Goal: Information Seeking & Learning: Stay updated

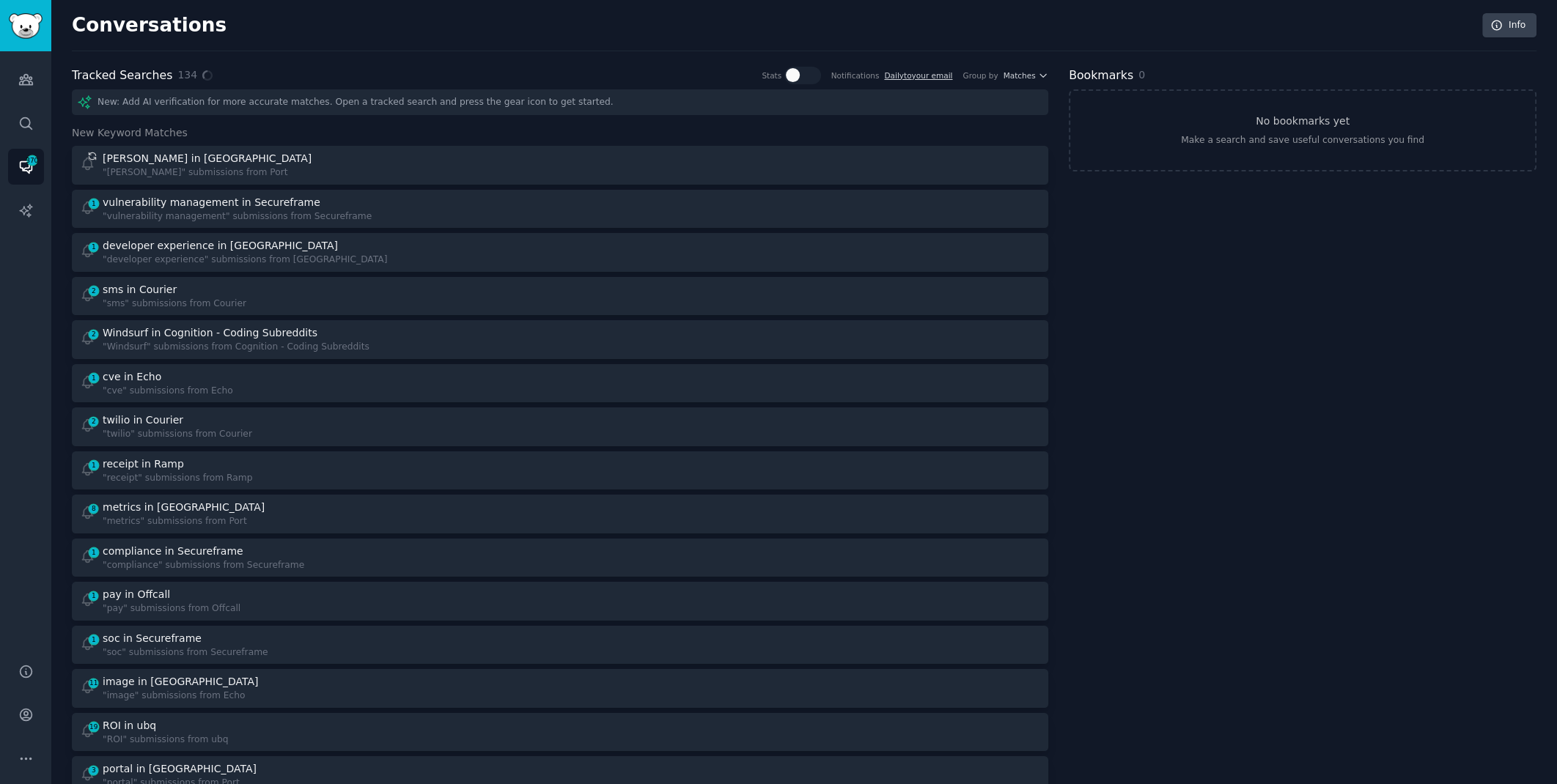
scroll to position [23, 0]
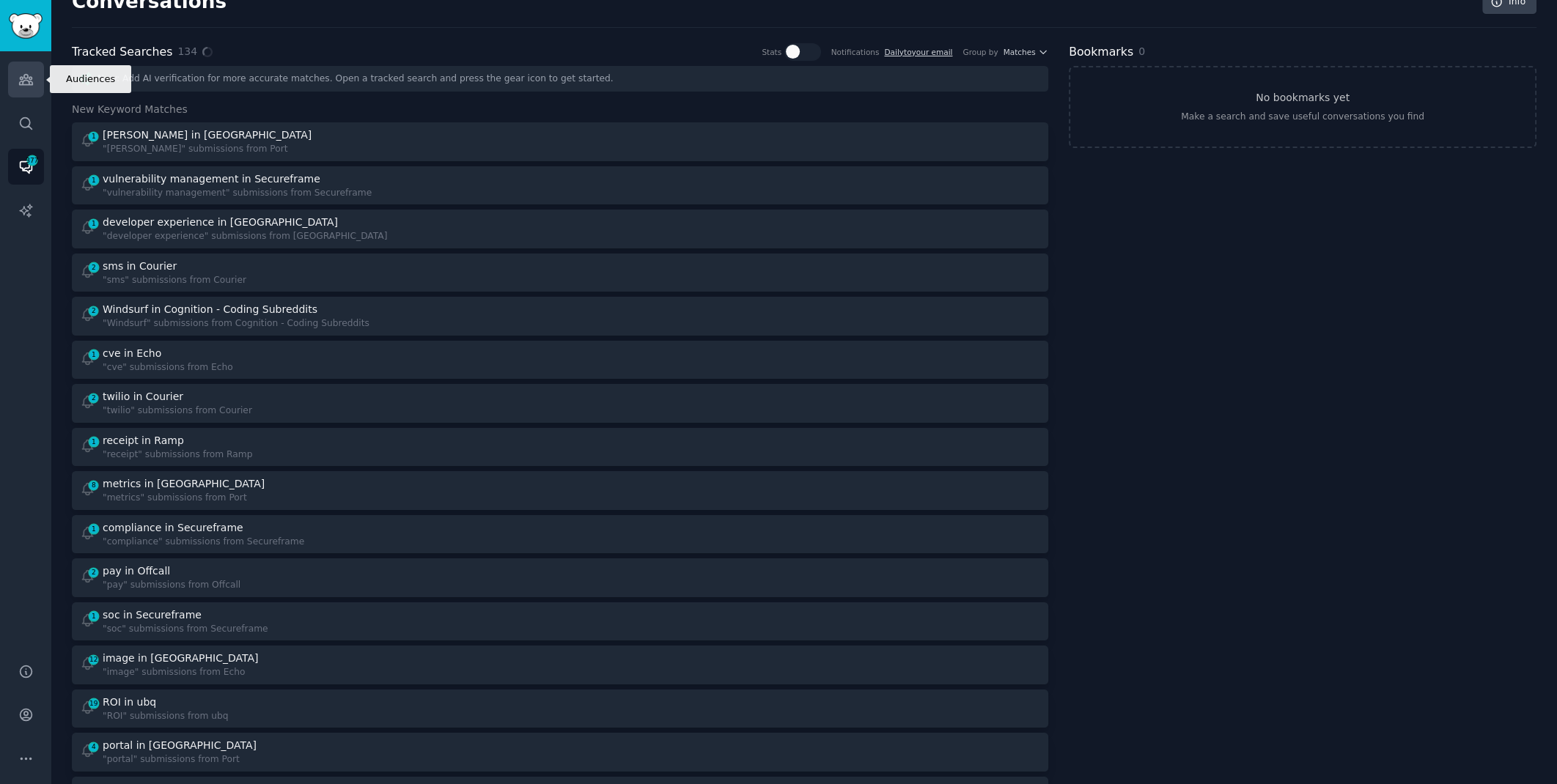
click at [25, 92] on link "Audiences" at bounding box center [26, 80] width 36 height 36
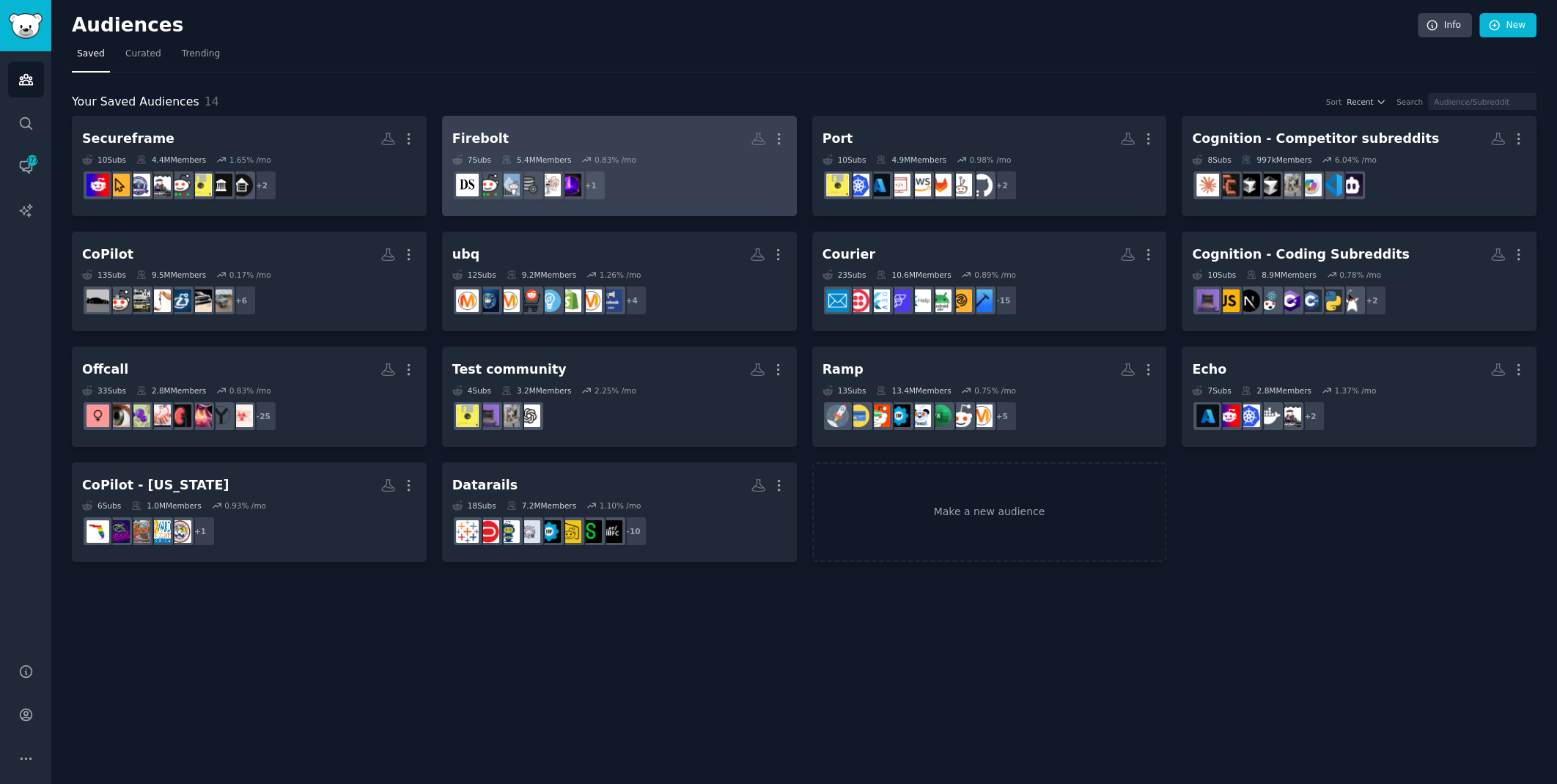
click at [652, 178] on dd "r/[PERSON_NAME] + 1" at bounding box center [619, 185] width 335 height 41
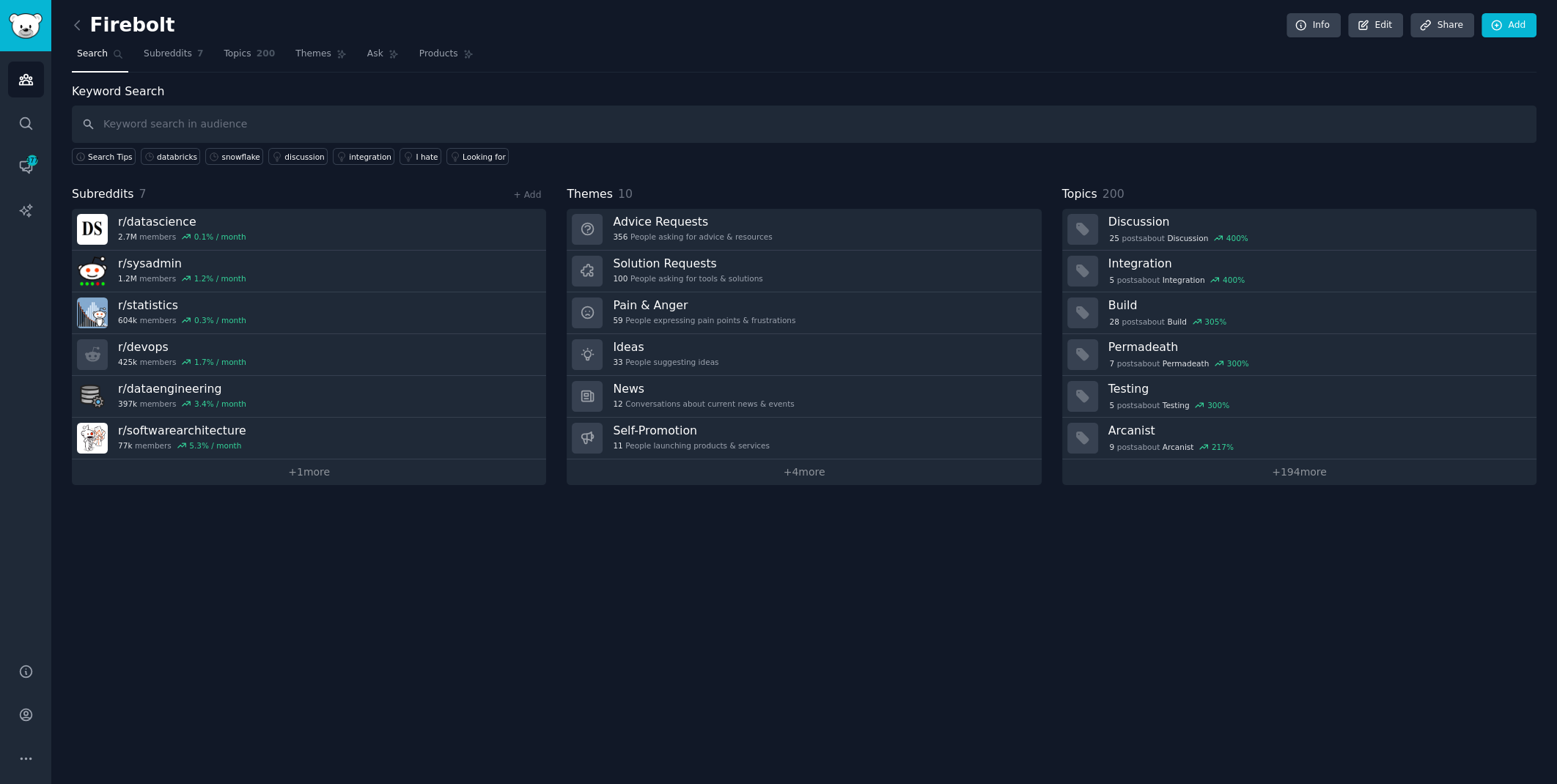
click at [311, 127] on input "text" at bounding box center [804, 124] width 1465 height 38
type input "delay"
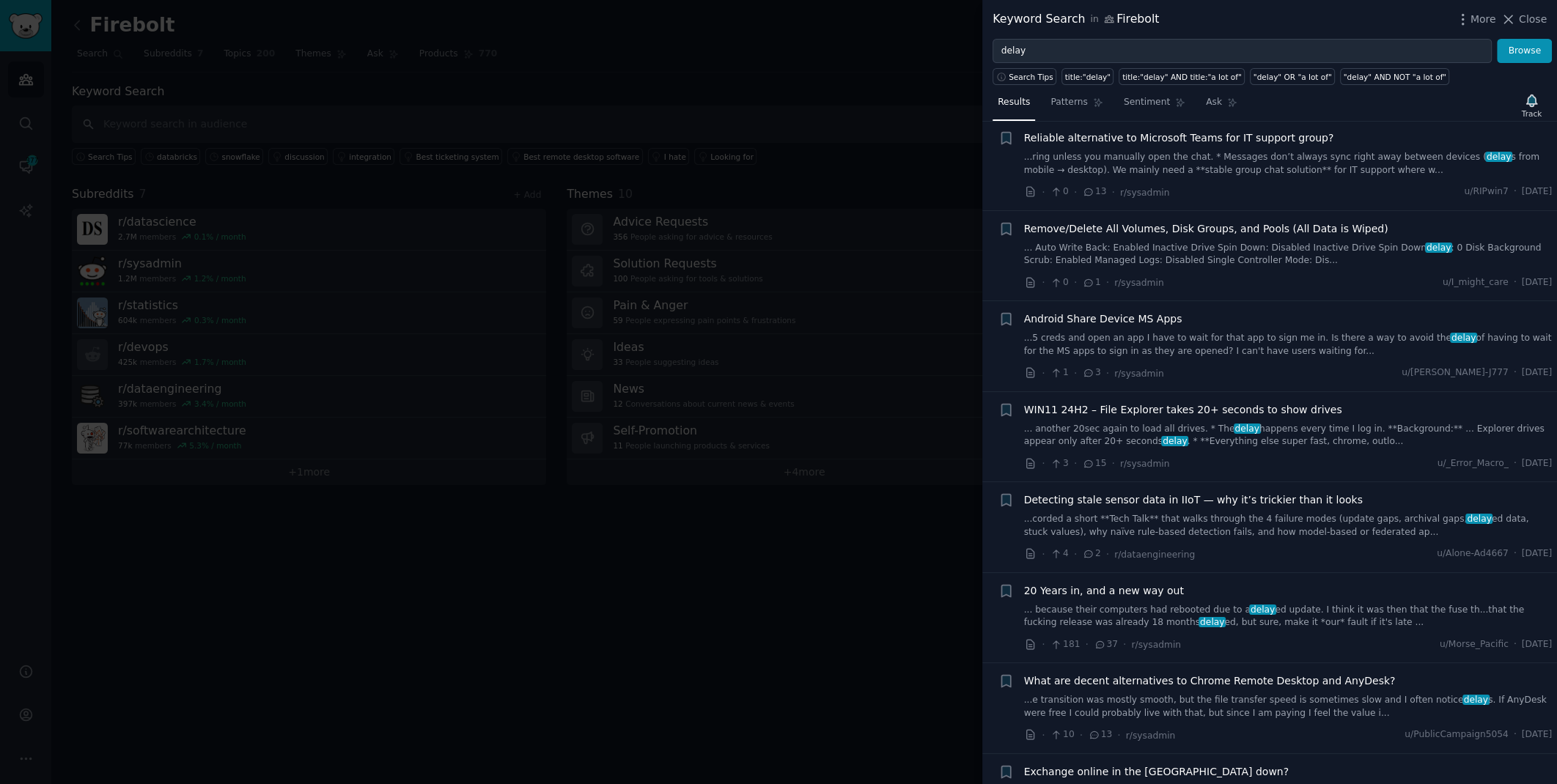
scroll to position [645, 0]
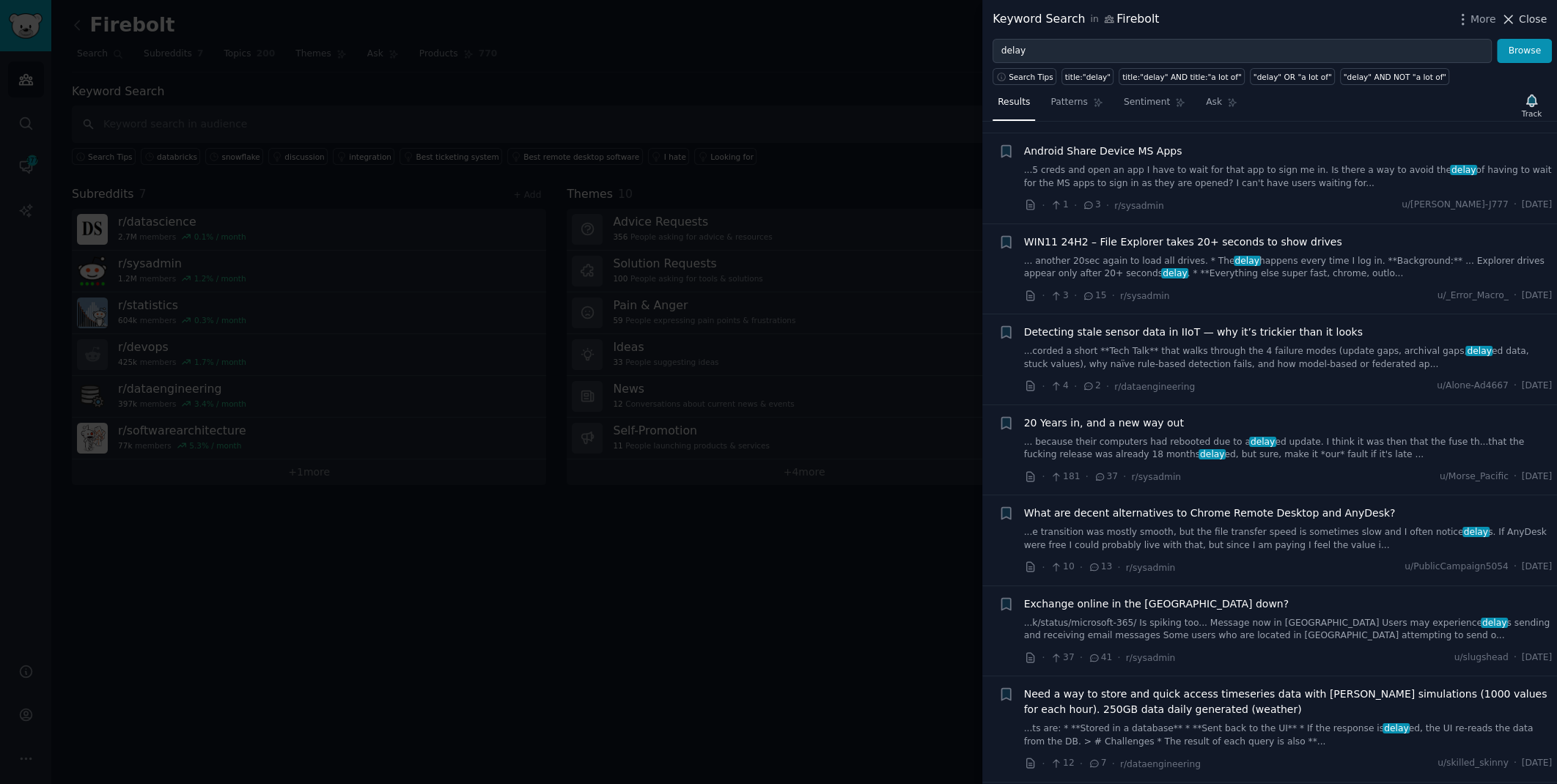
click at [1525, 25] on span "Close" at bounding box center [1532, 20] width 28 height 15
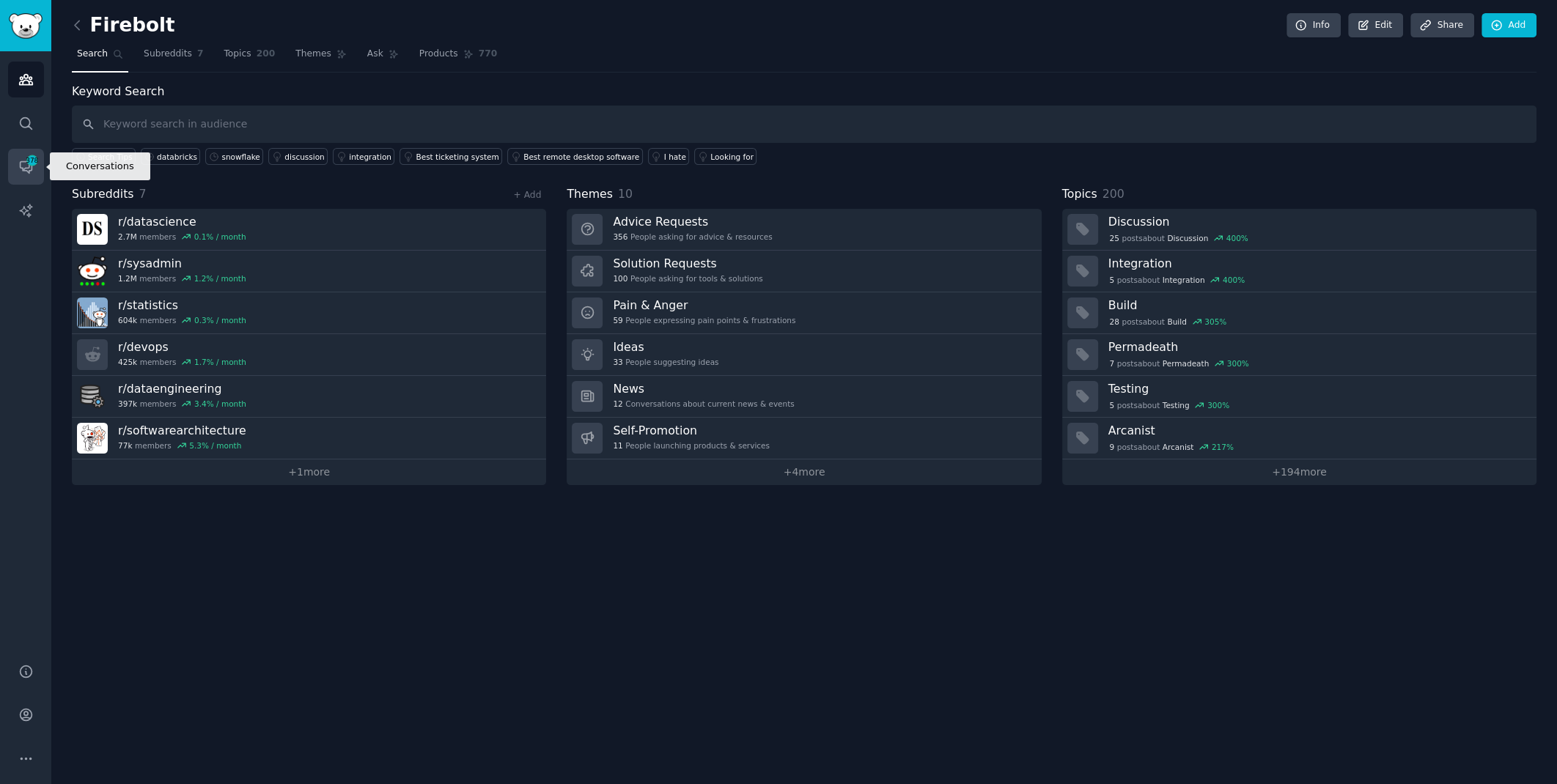
click at [35, 162] on span "378" at bounding box center [32, 161] width 14 height 11
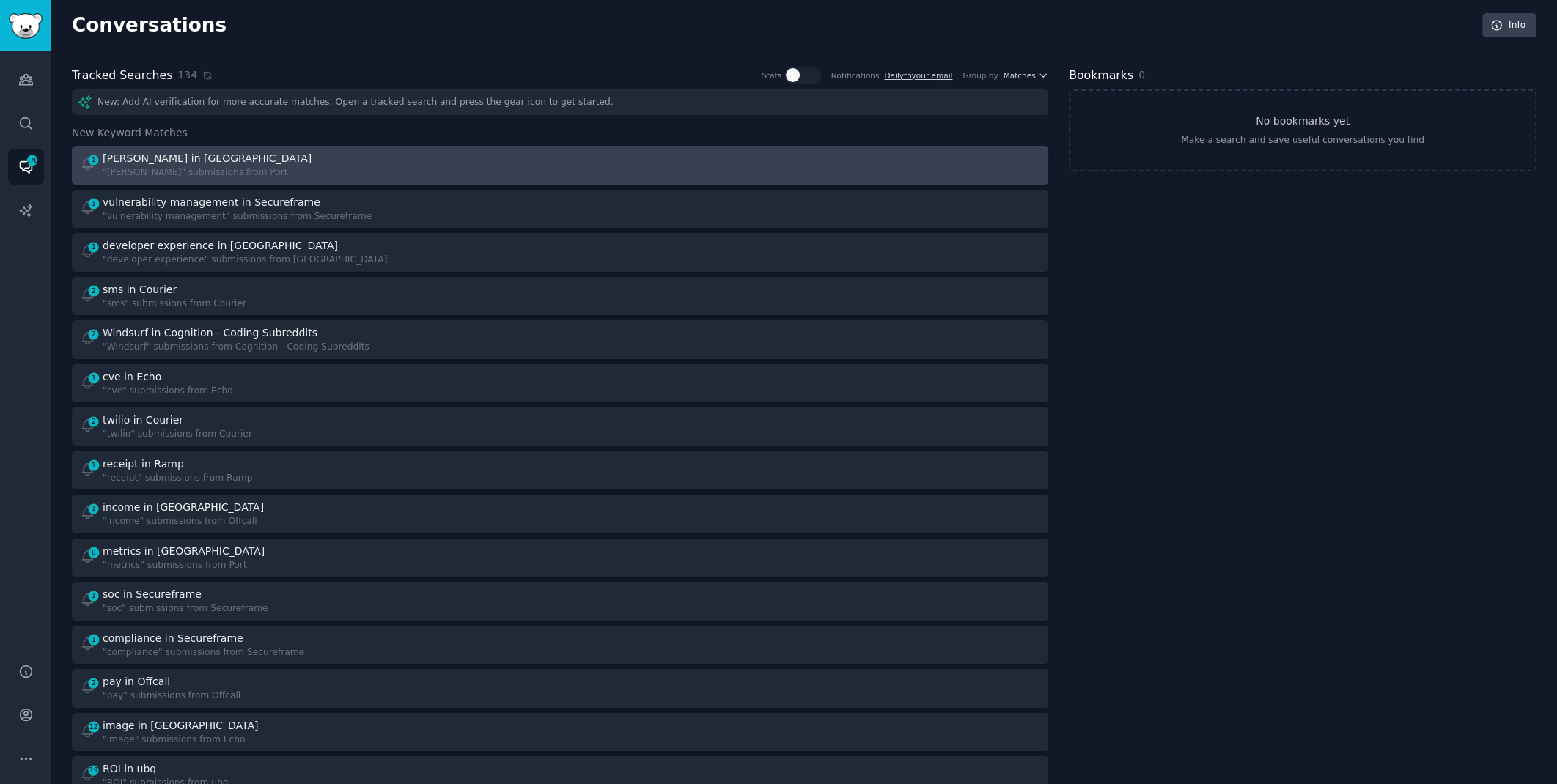
click at [405, 154] on div "1 [PERSON_NAME] in Port "[PERSON_NAME]" submissions from [GEOGRAPHIC_DATA]" at bounding box center [315, 165] width 471 height 29
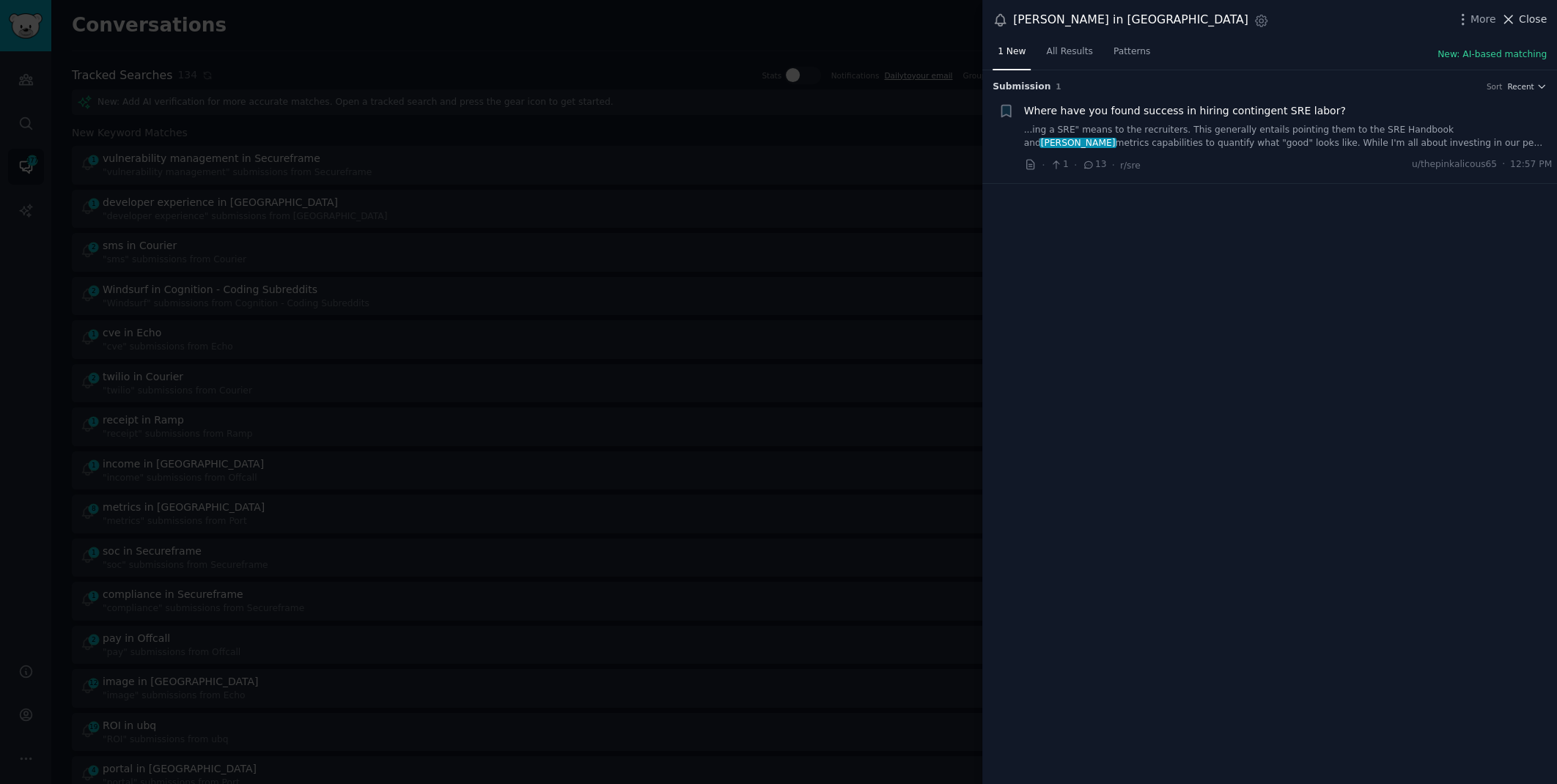
click at [1531, 21] on span "Close" at bounding box center [1532, 20] width 28 height 15
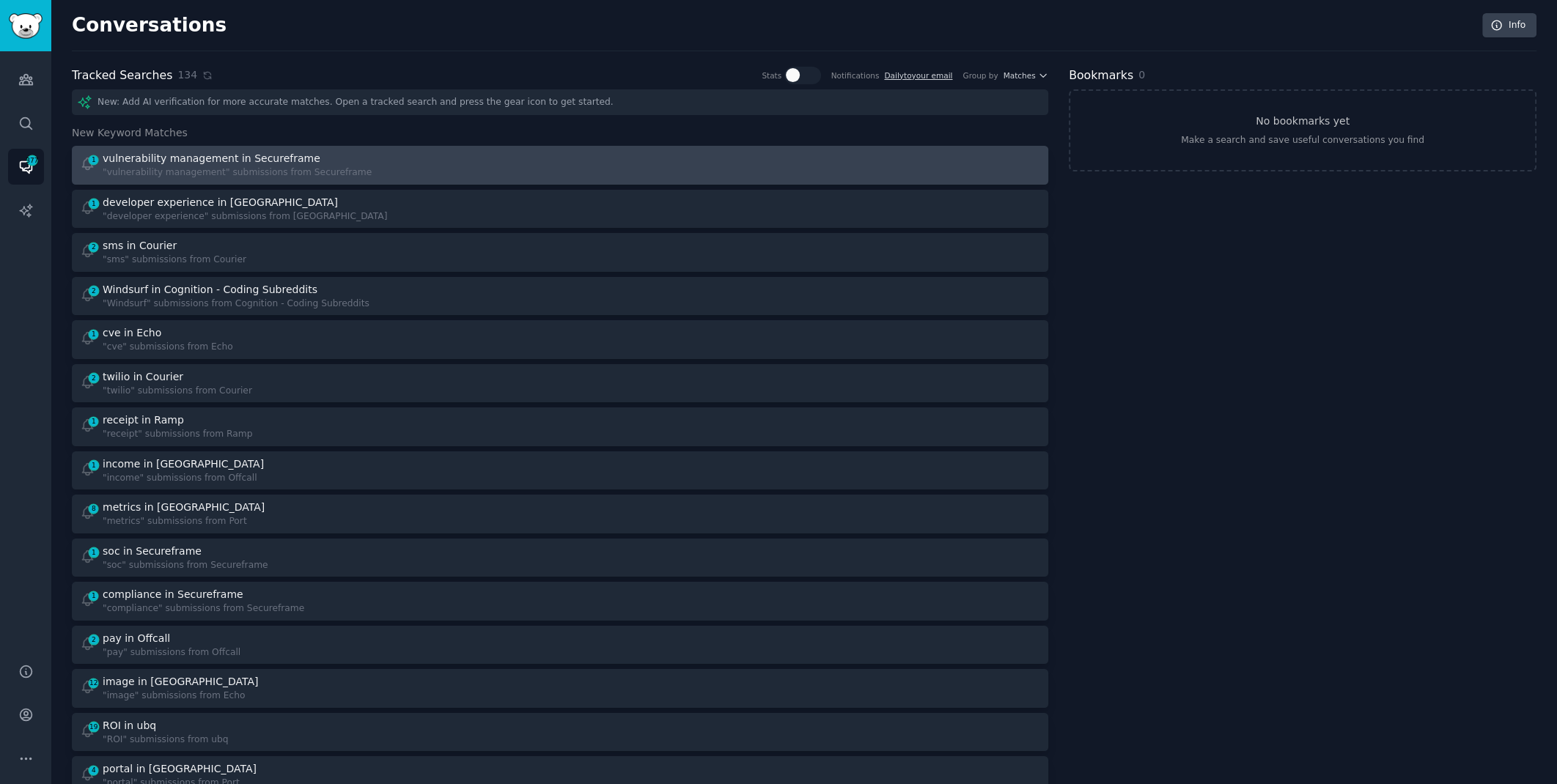
click at [432, 161] on div "1 vulnerability management in Secureframe "vulnerability management" submission…" at bounding box center [315, 165] width 471 height 29
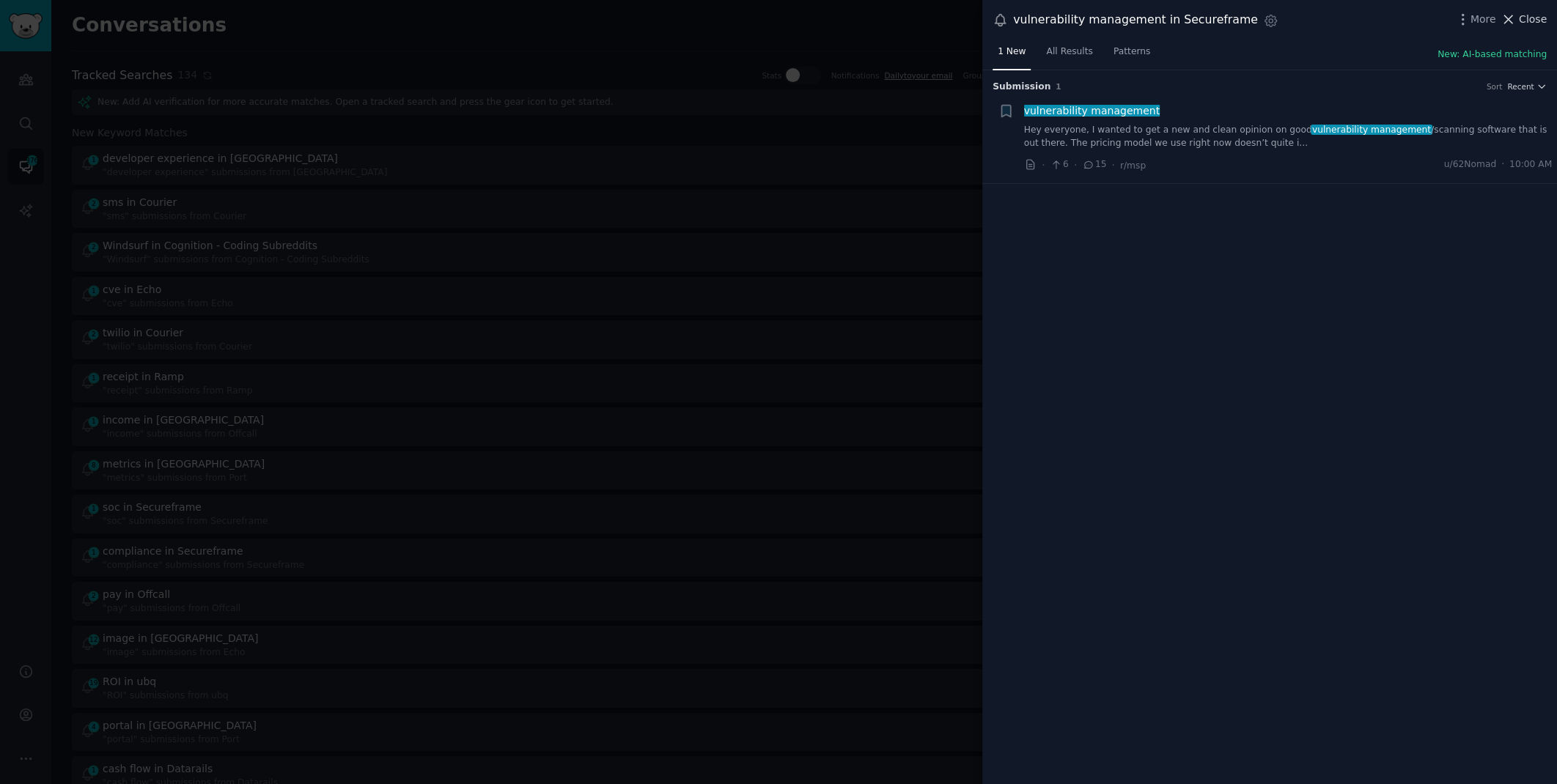
click at [1530, 20] on span "Close" at bounding box center [1532, 20] width 28 height 15
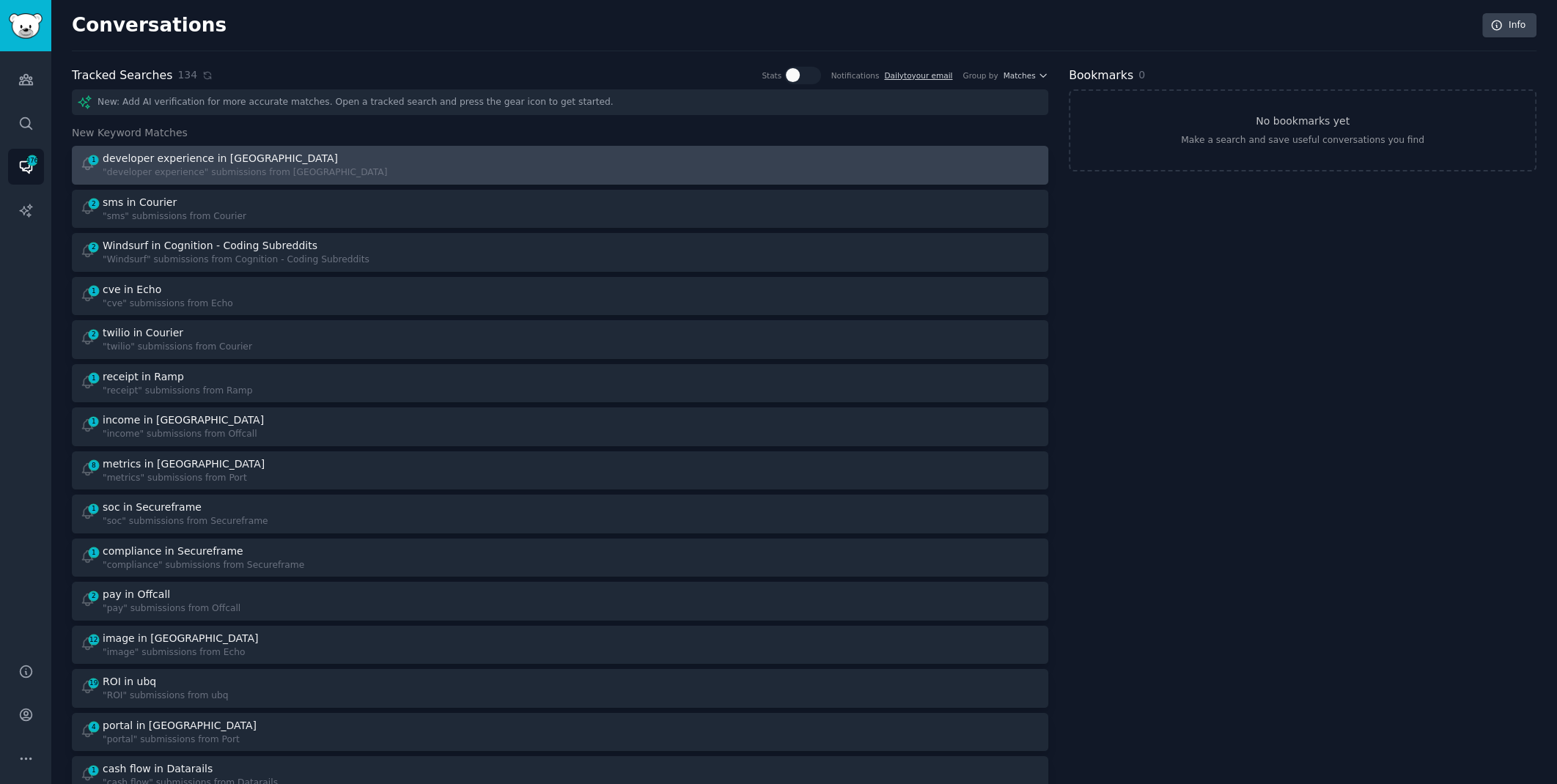
click at [440, 159] on div "1 developer experience in Port "developer experience" submissions from [GEOGRAP…" at bounding box center [315, 165] width 471 height 29
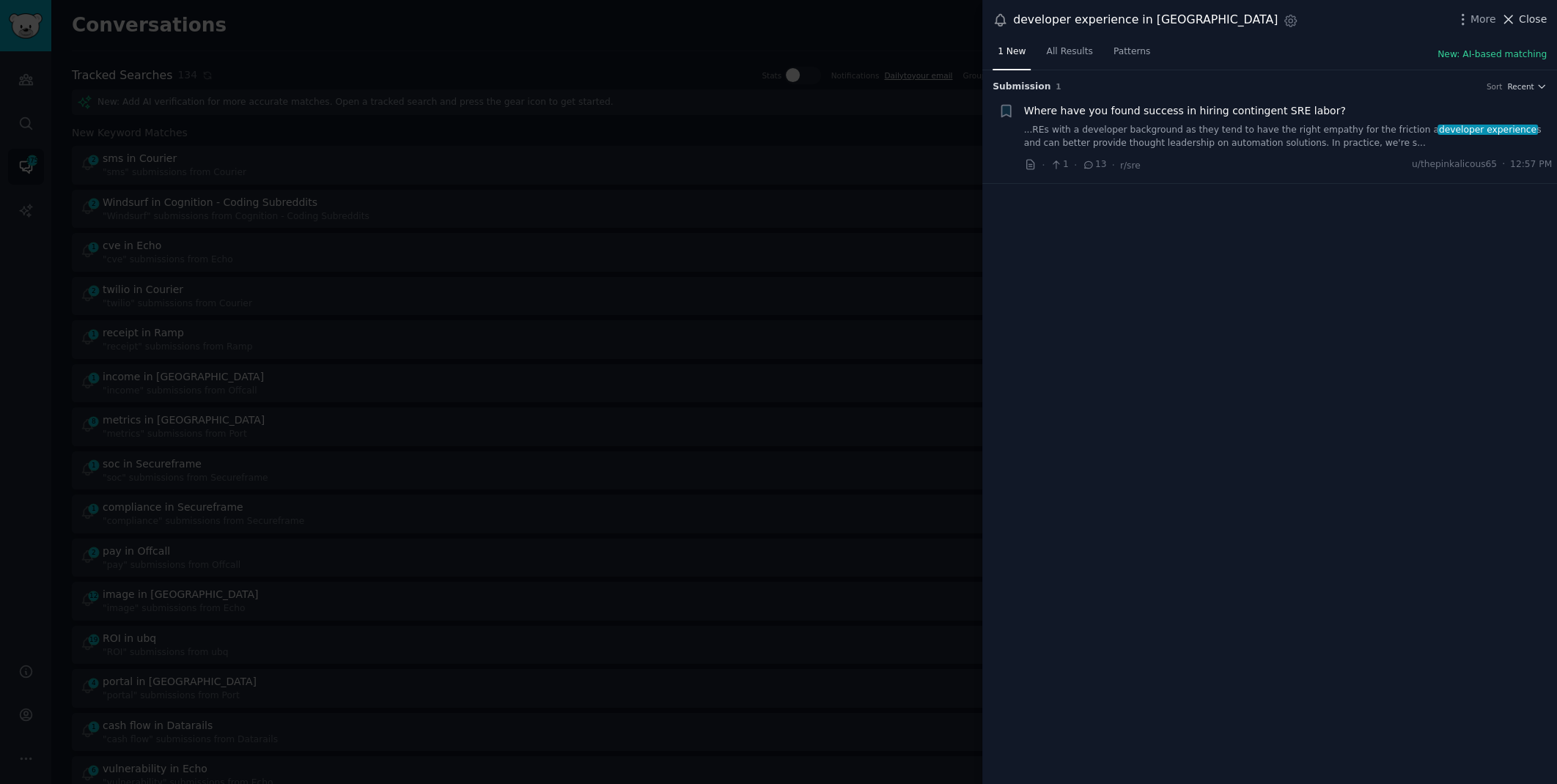
click at [1517, 24] on button "Close" at bounding box center [1523, 20] width 46 height 15
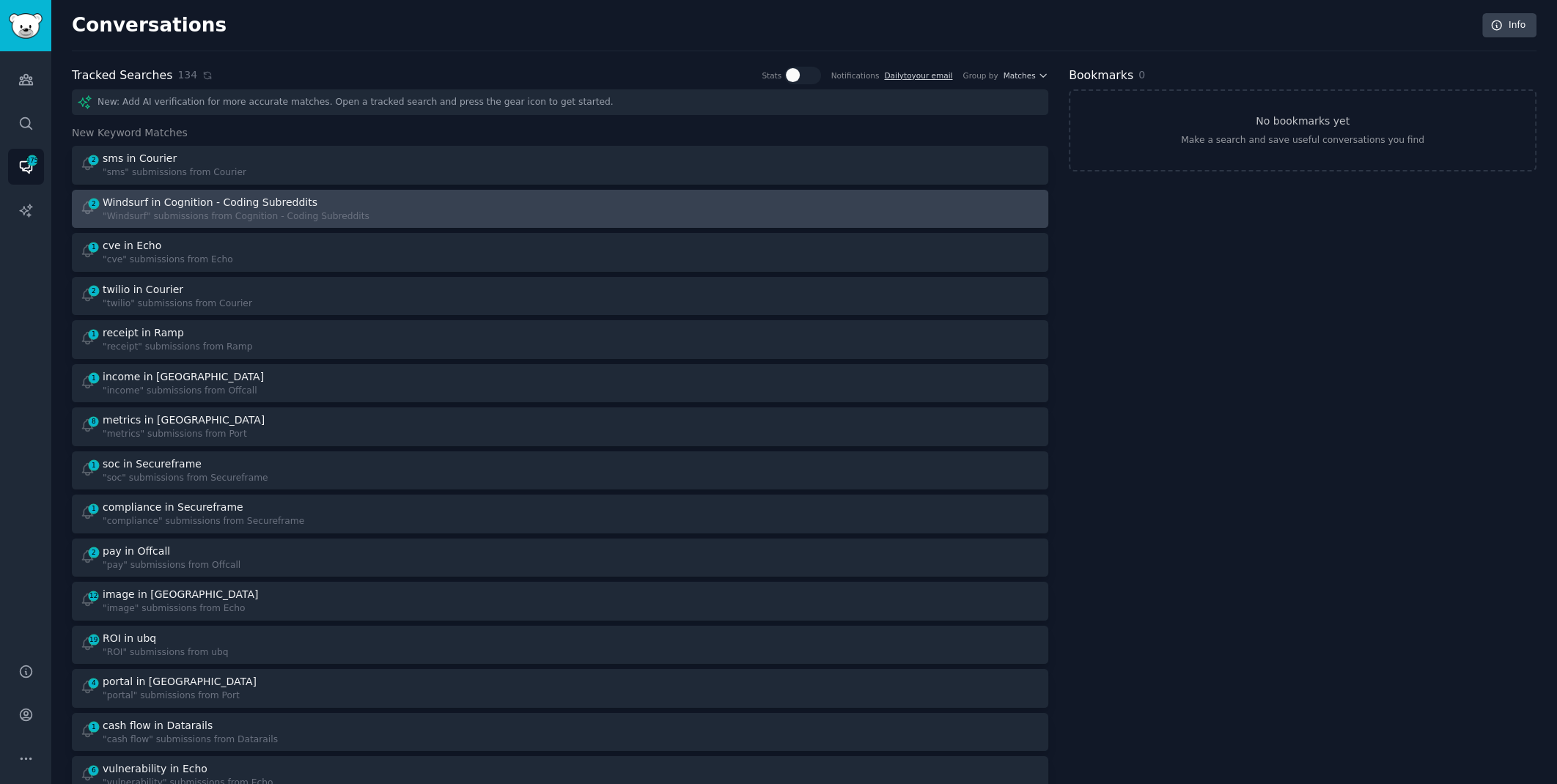
click at [440, 215] on div "2 Windsurf in Cognition - Coding Subreddits "Windsurf" submissions from Cogniti…" at bounding box center [315, 209] width 471 height 29
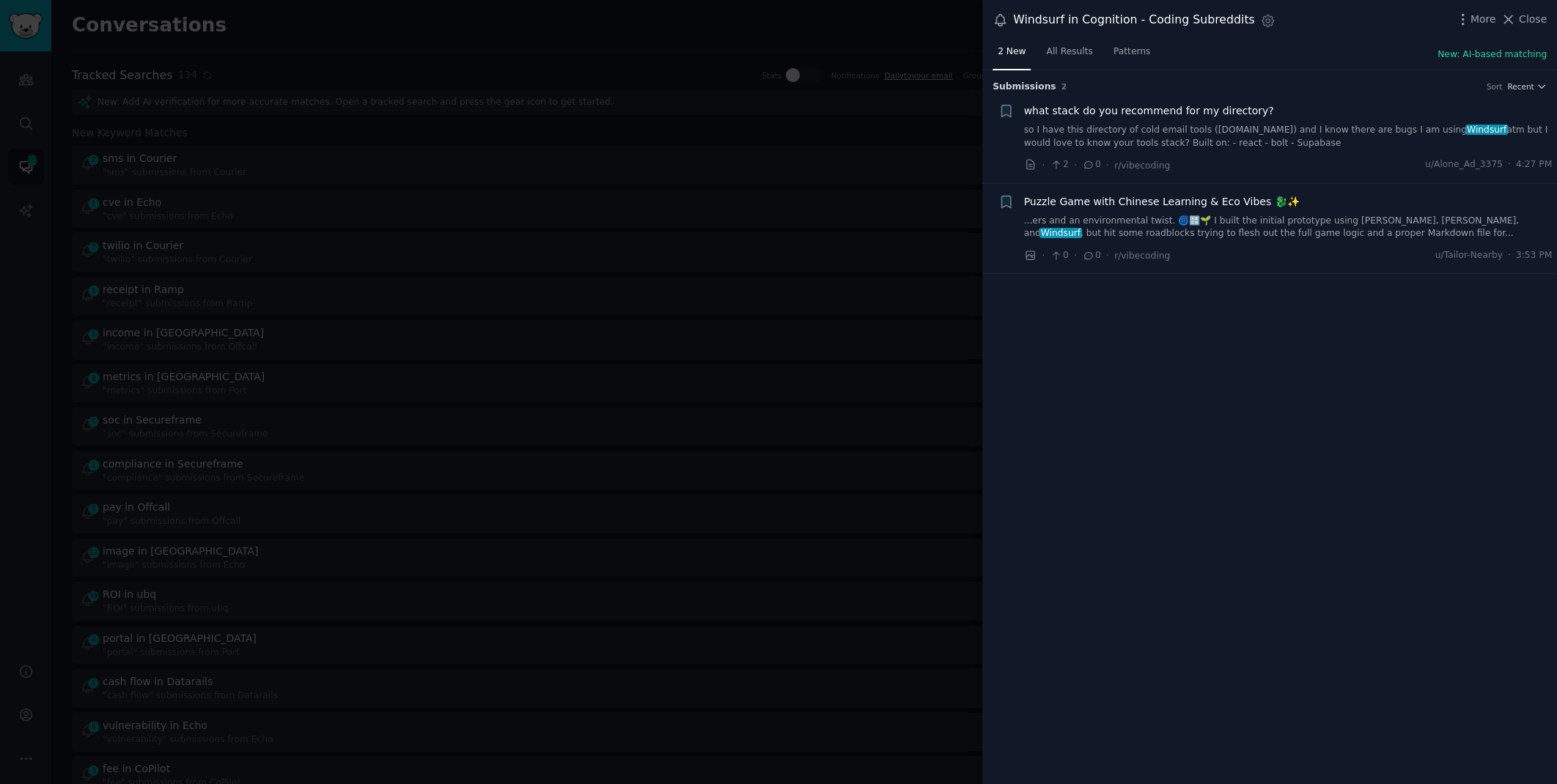
click at [26, 246] on div at bounding box center [778, 392] width 1557 height 784
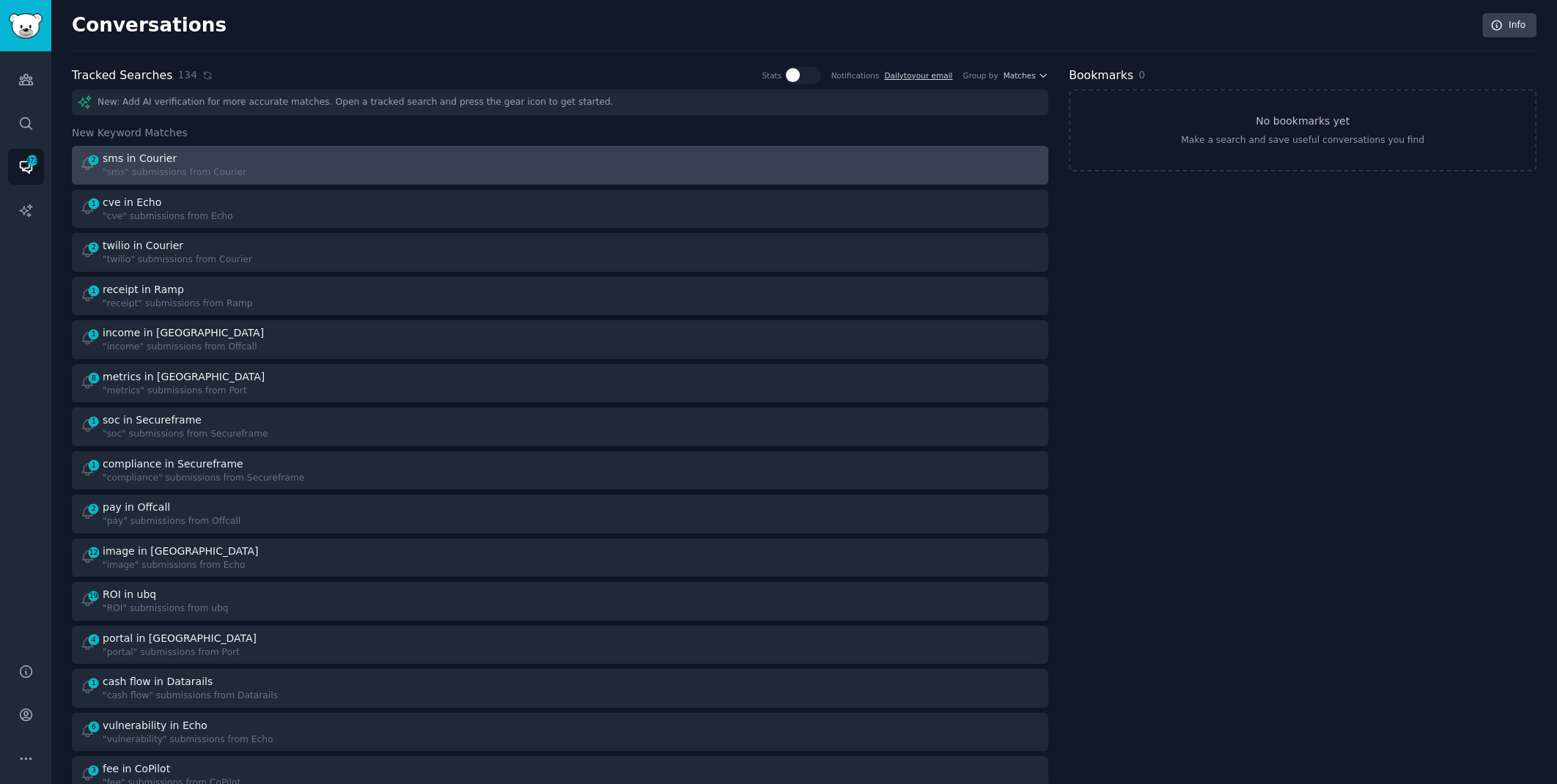
click at [148, 151] on div "sms in Courier" at bounding box center [139, 159] width 74 height 15
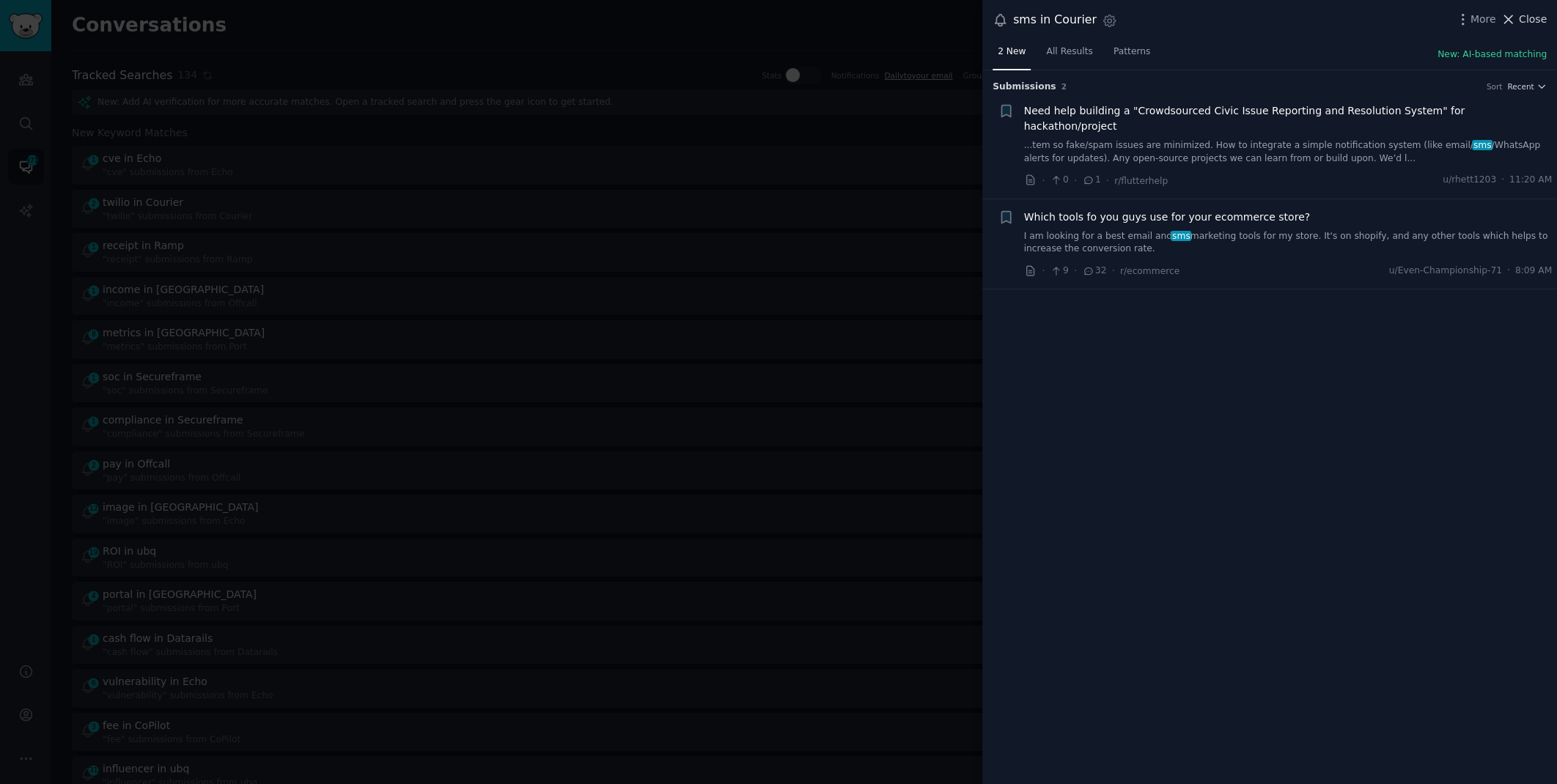
click at [1528, 23] on span "Close" at bounding box center [1532, 20] width 28 height 15
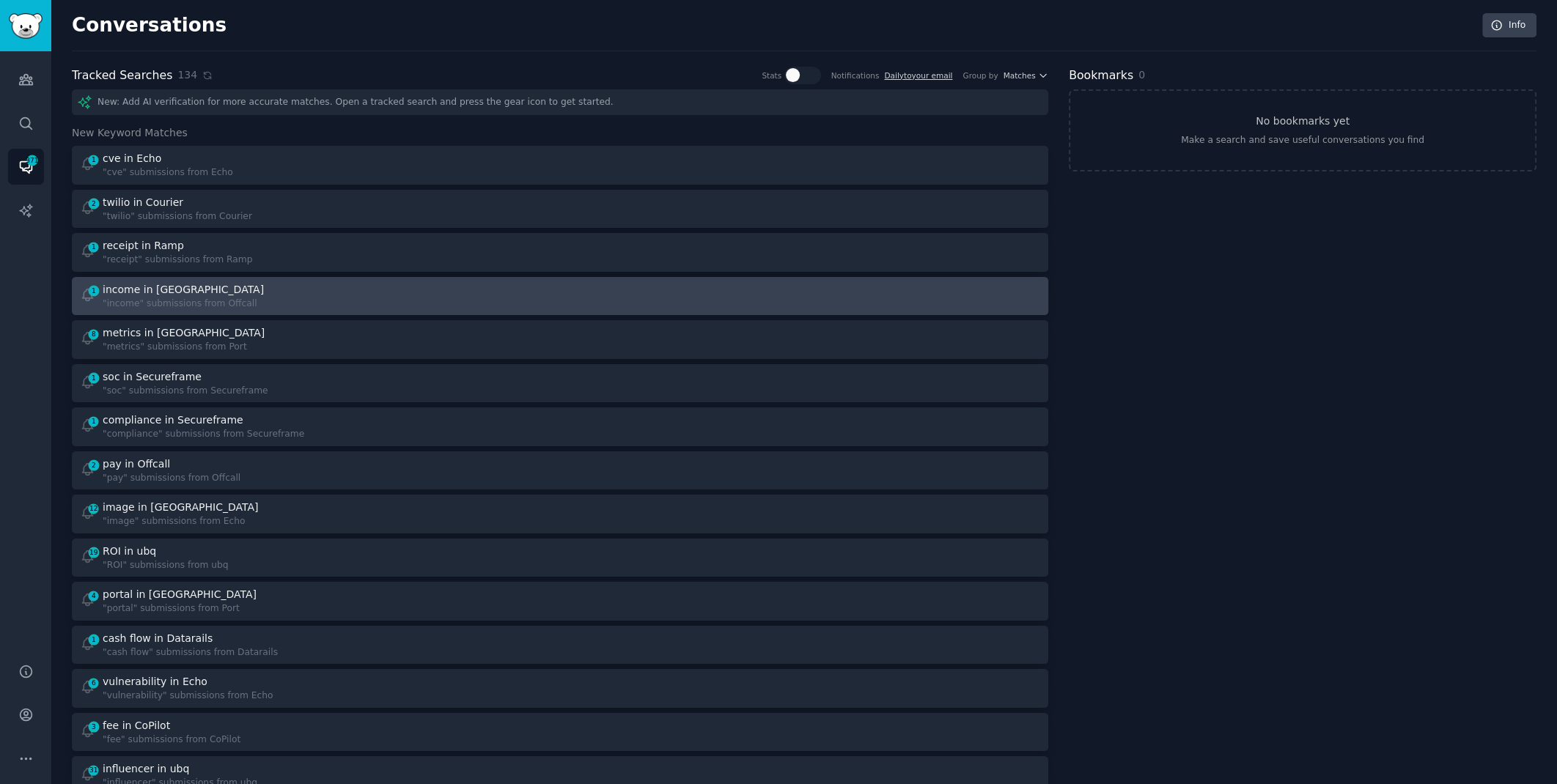
click at [593, 287] on div at bounding box center [805, 296] width 471 height 29
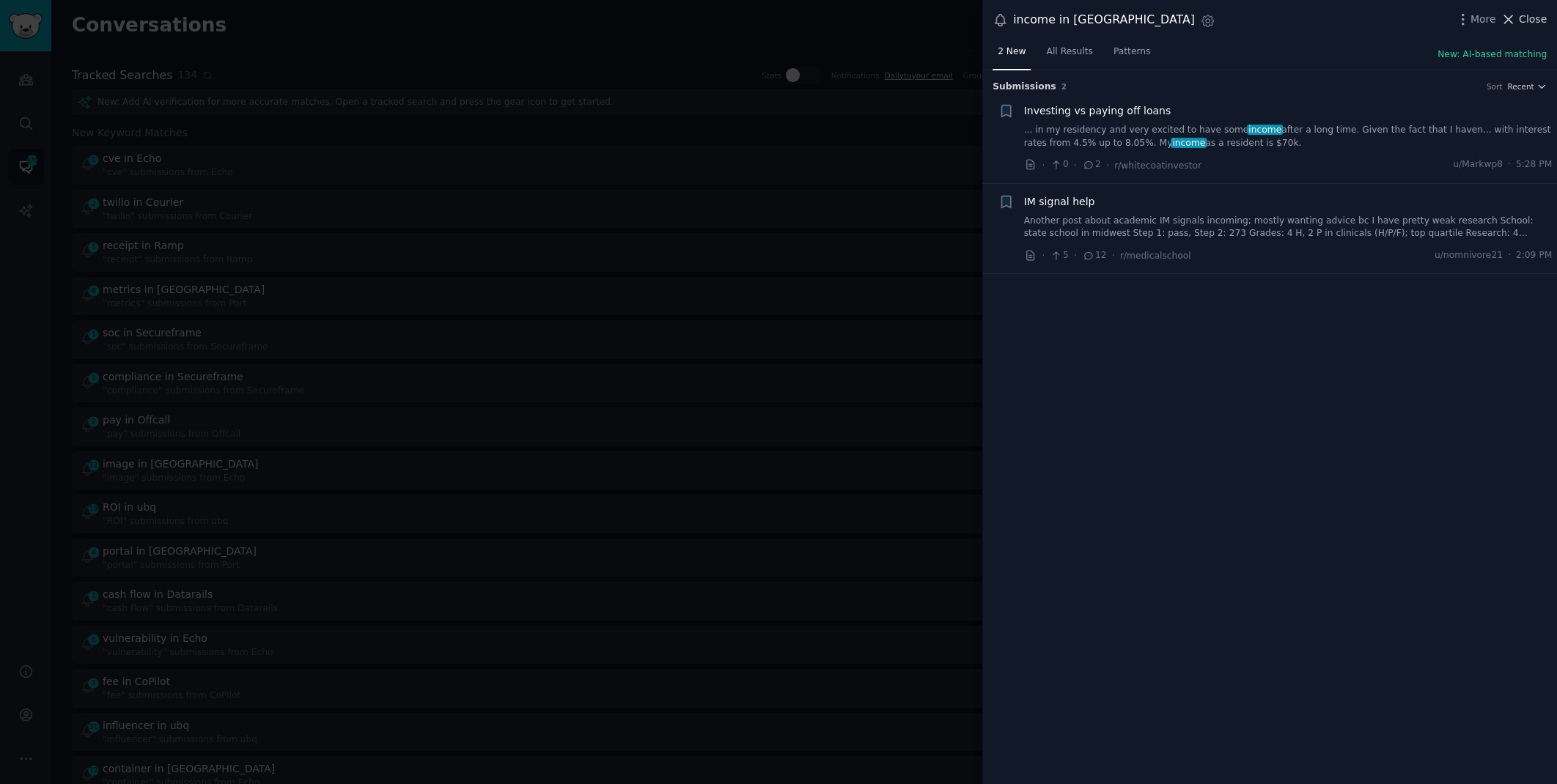
click at [1519, 18] on button "Close" at bounding box center [1523, 20] width 46 height 15
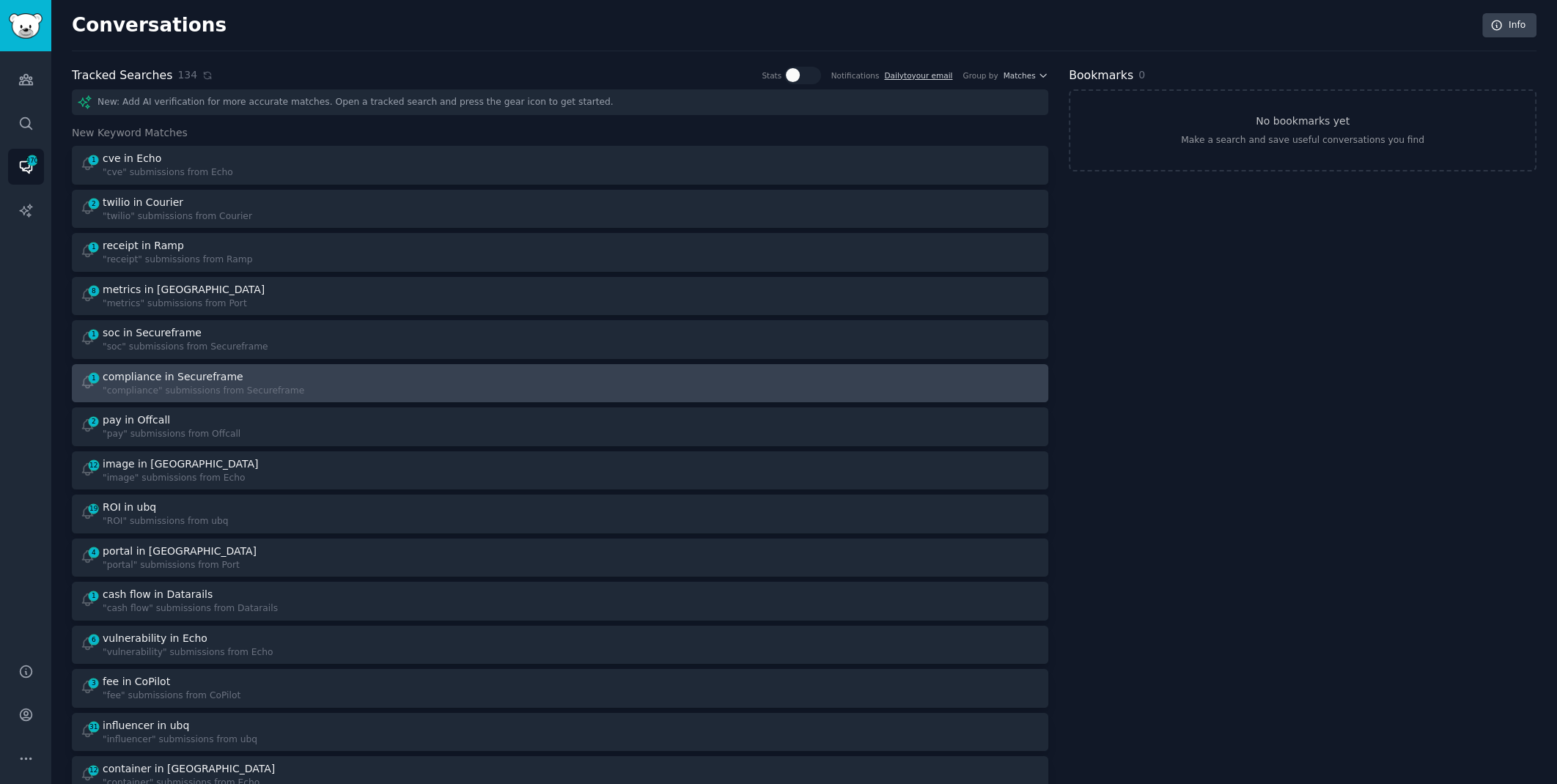
click at [524, 391] on div "1 compliance in Secureframe "compliance" submissions from Secureframe" at bounding box center [315, 383] width 471 height 29
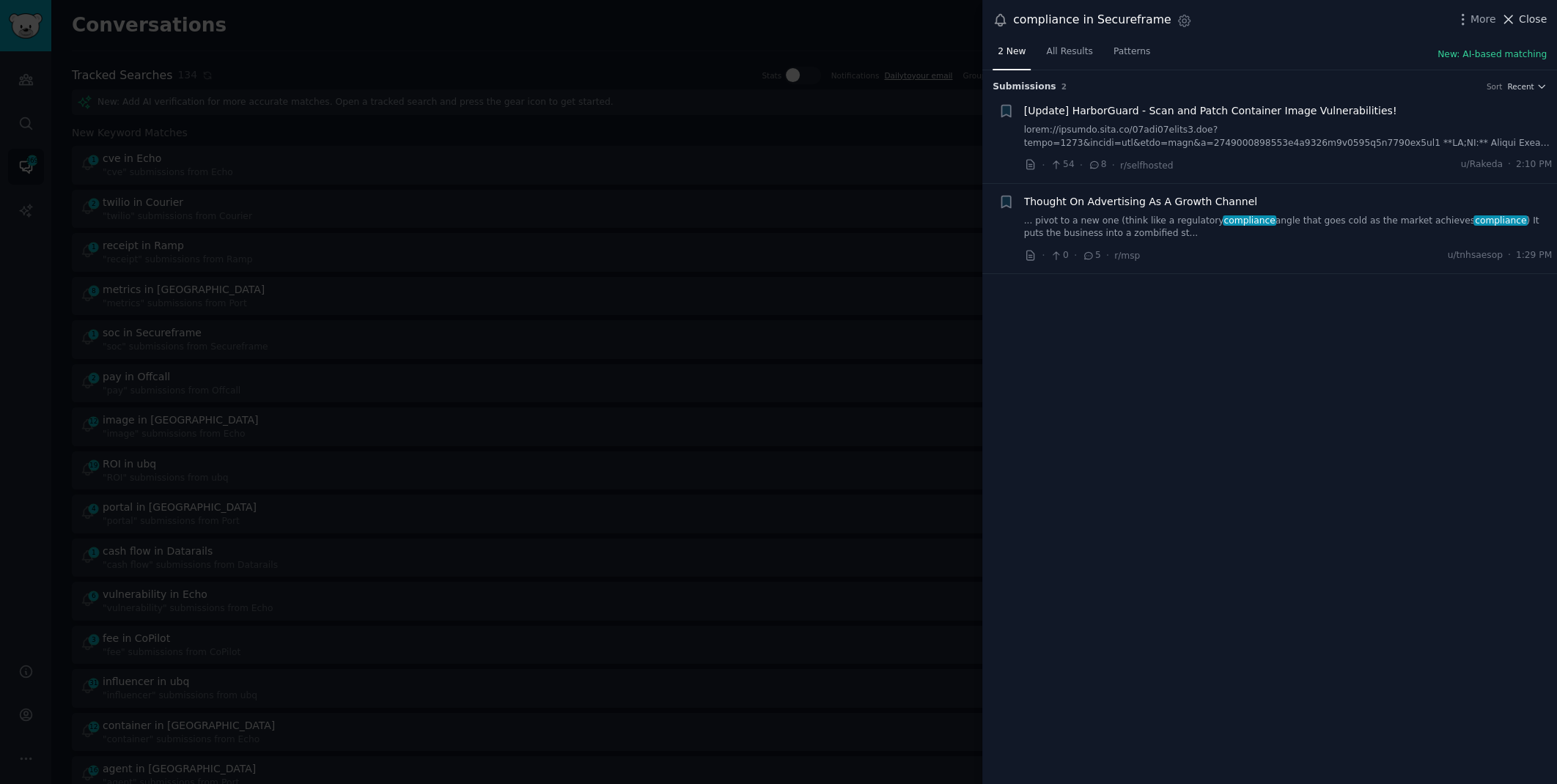
click at [1532, 17] on span "Close" at bounding box center [1532, 20] width 28 height 15
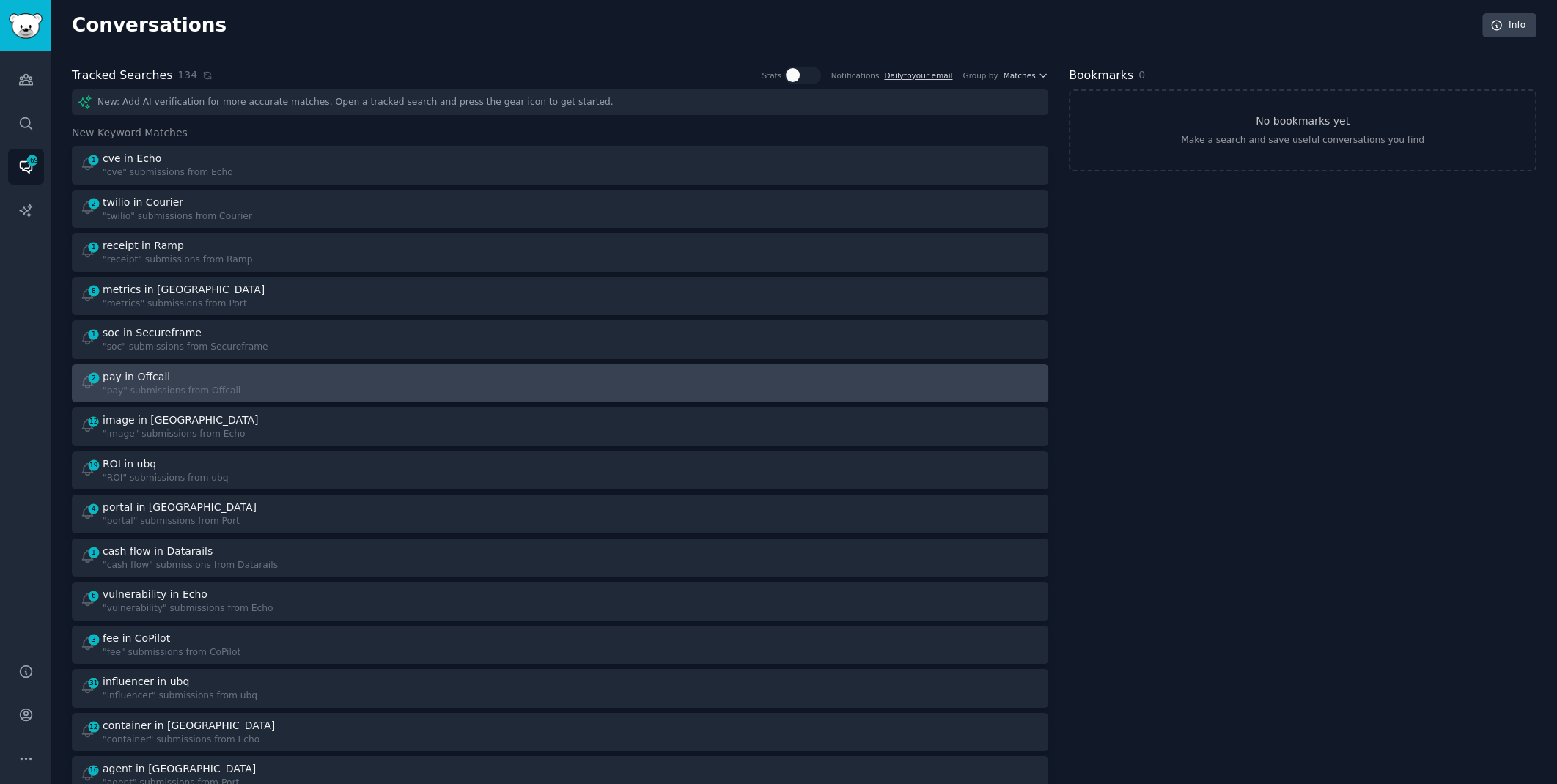
click at [368, 369] on div "2 pay in Offcall "pay" submissions from Offcall" at bounding box center [315, 383] width 471 height 29
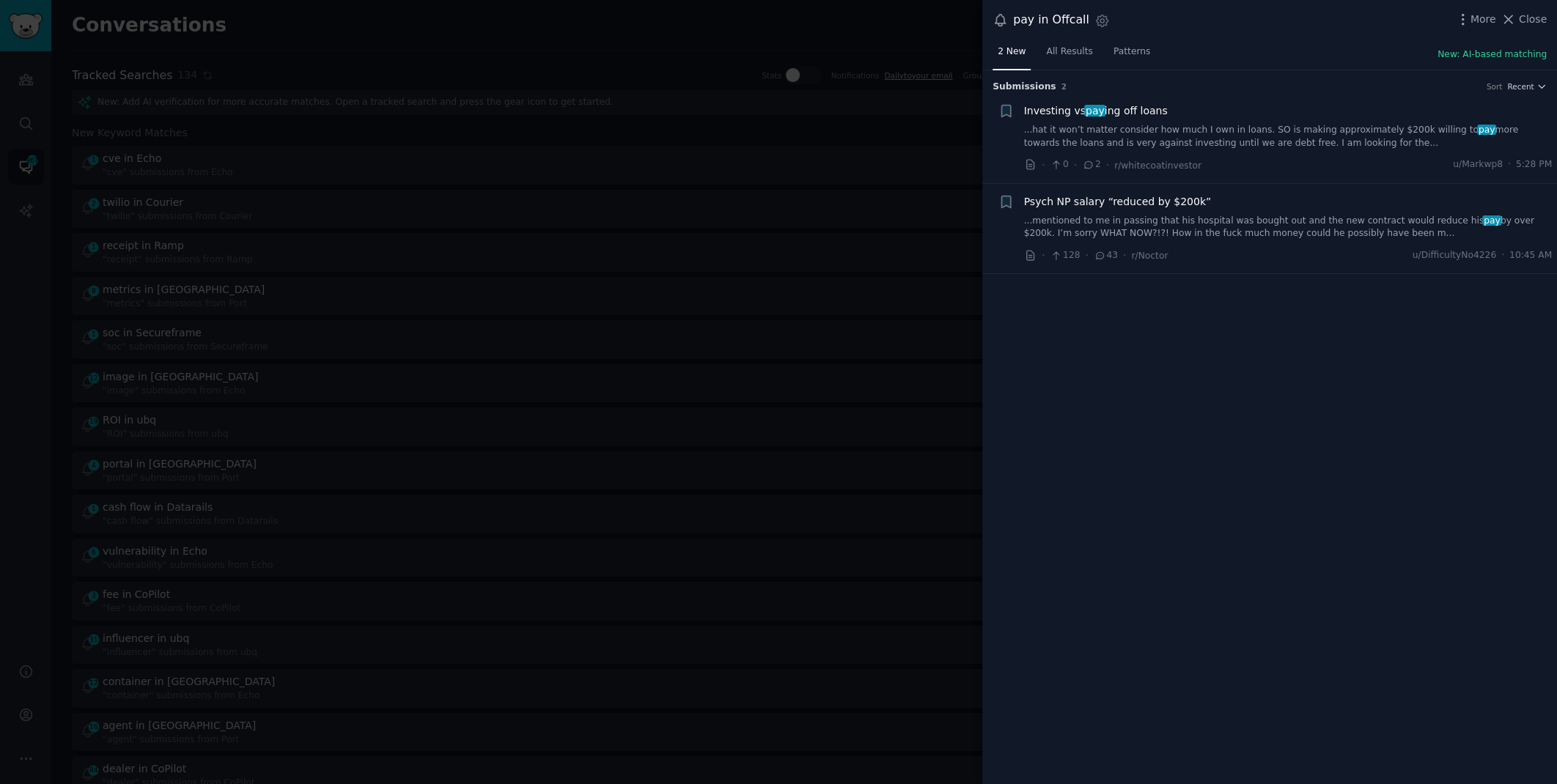
click at [1216, 219] on link "...mentioned to me in passing that his hospital was bought out and the new cont…" at bounding box center [1288, 228] width 529 height 26
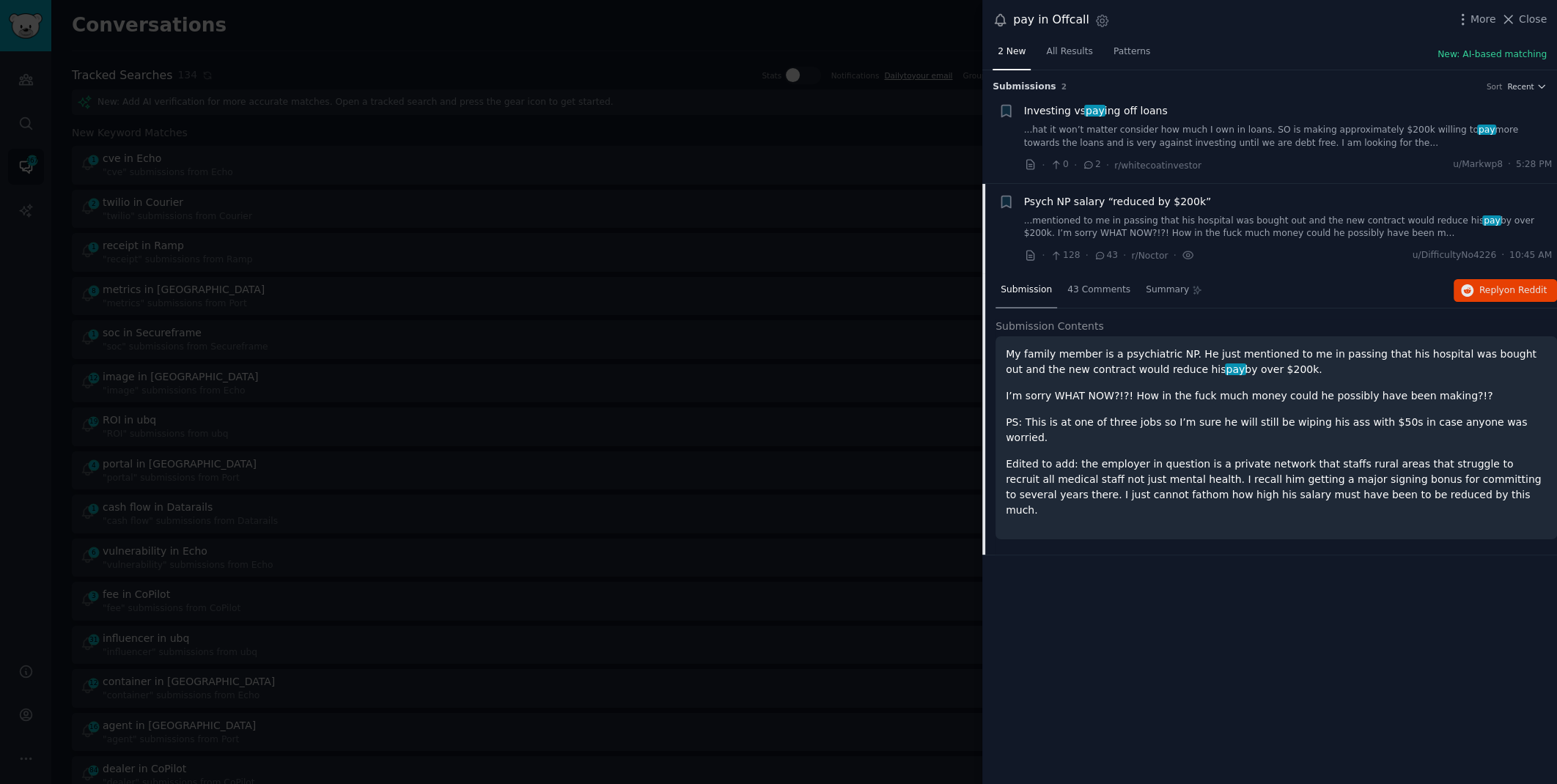
click at [696, 41] on div at bounding box center [778, 392] width 1557 height 784
